Goal: Task Accomplishment & Management: Manage account settings

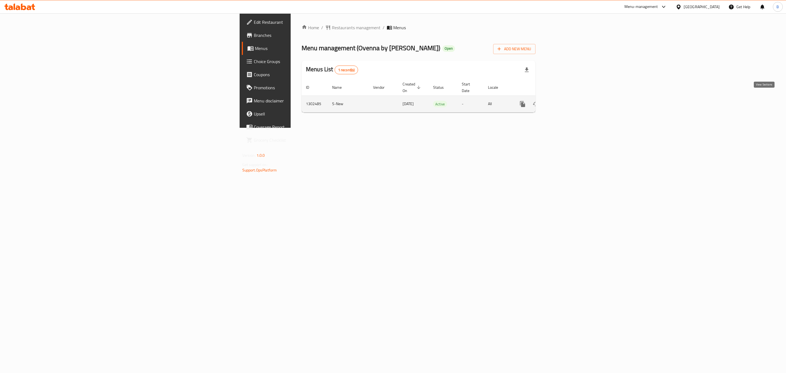
click at [565, 101] on icon "enhanced table" at bounding box center [562, 104] width 7 height 7
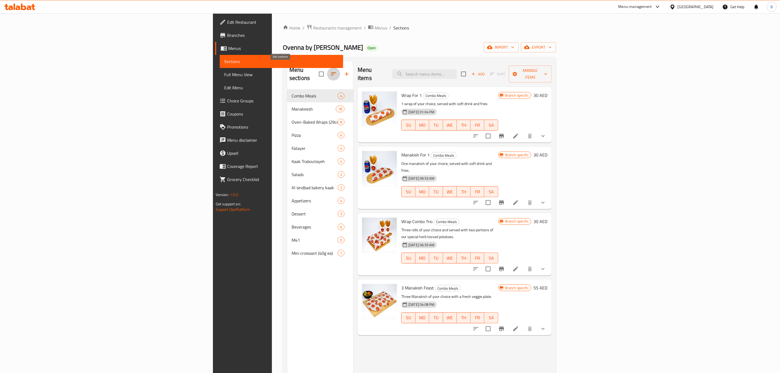
click at [330, 71] on icon "button" at bounding box center [333, 74] width 7 height 7
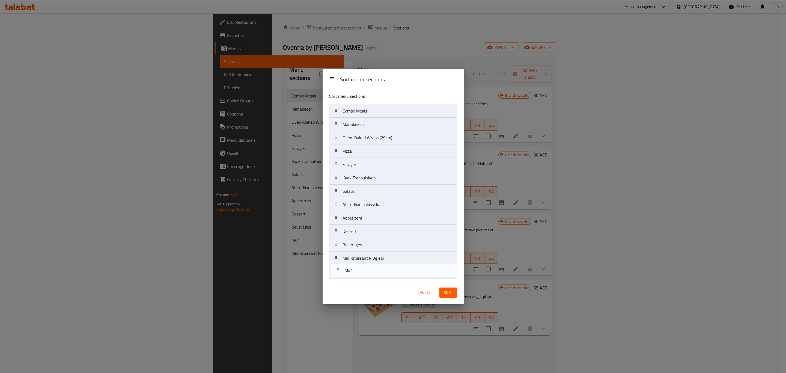
drag, startPoint x: 341, startPoint y: 261, endPoint x: 343, endPoint y: 274, distance: 13.5
click at [343, 274] on nav "Combo Meals Manakeesh Oven-Baked Wraps (29cm) Pizza Fatayer Kaak Traboulsiyeh S…" at bounding box center [393, 191] width 128 height 174
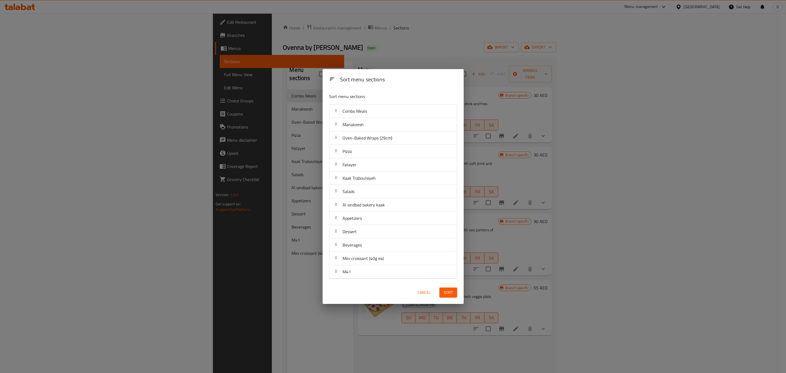
click at [447, 294] on span "Sort" at bounding box center [448, 292] width 9 height 7
click at [238, 308] on div "Sort menu sections Sort menu sections Combo Meals Manakeesh Oven-Baked Wraps (2…" at bounding box center [393, 186] width 786 height 373
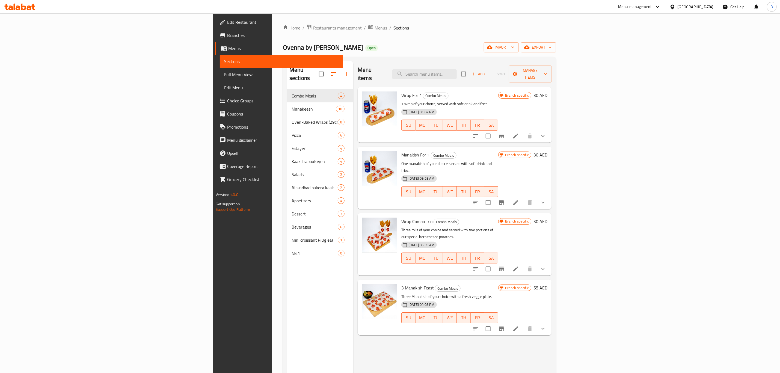
click at [374, 29] on span "Menus" at bounding box center [380, 28] width 13 height 7
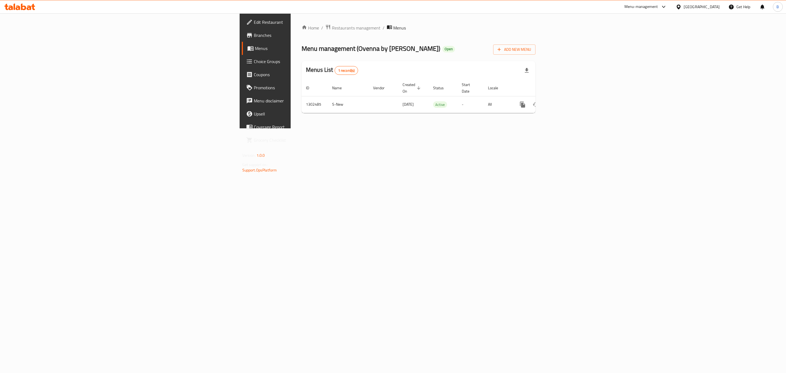
click at [332, 30] on span "Restaurants management" at bounding box center [356, 28] width 49 height 7
